Goal: Find contact information: Find contact information

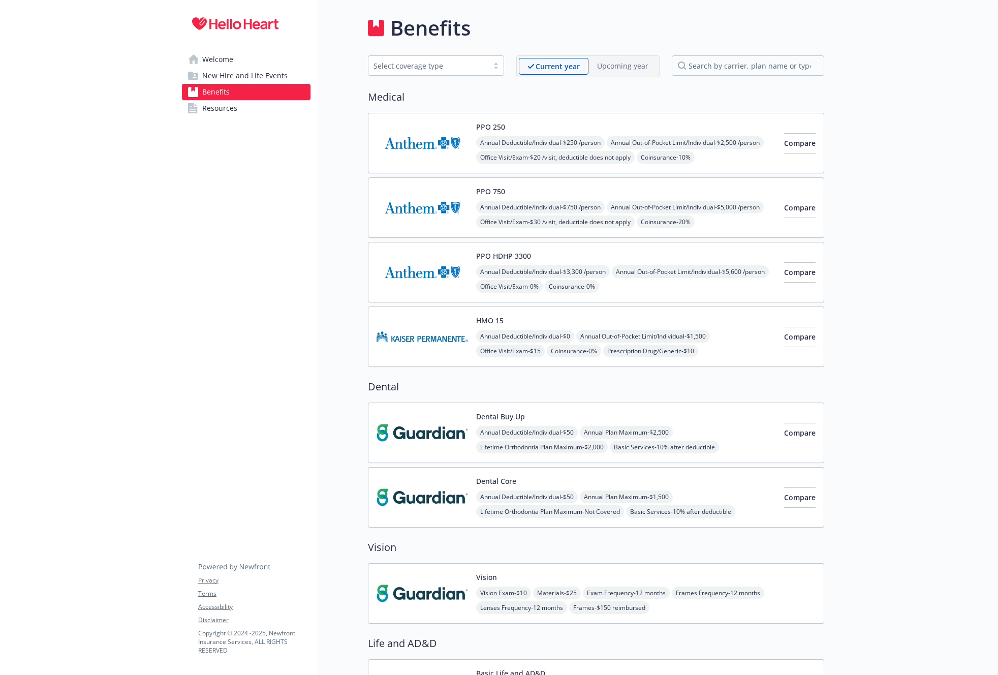
click at [450, 352] on img at bounding box center [421, 336] width 91 height 43
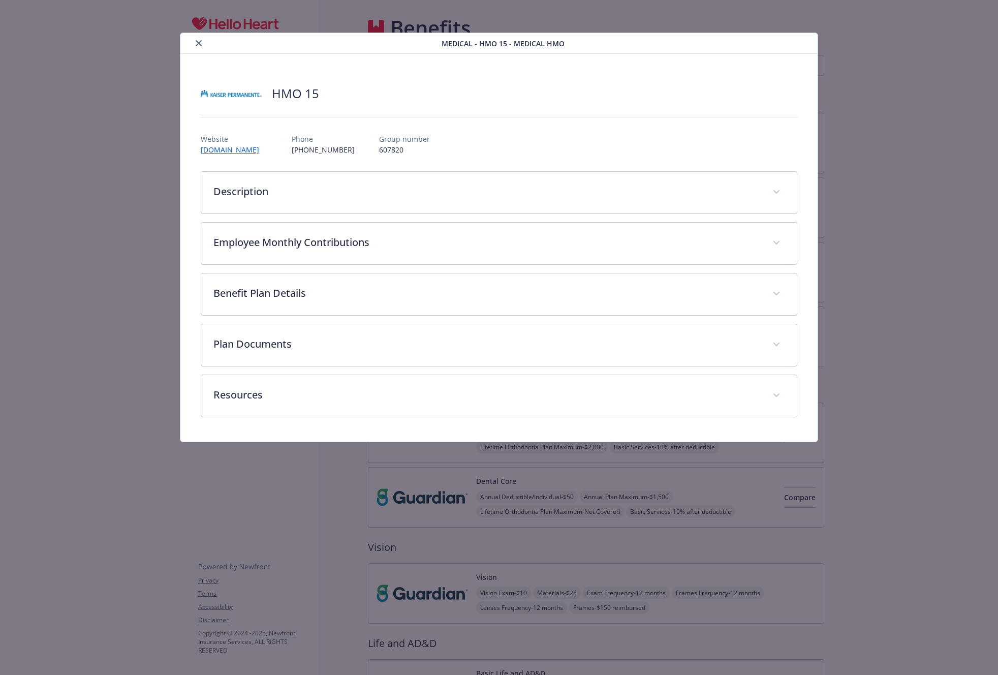
click at [309, 150] on p "[PHONE_NUMBER]" at bounding box center [323, 149] width 63 height 11
copy p "[PHONE_NUMBER]"
